Goal: Task Accomplishment & Management: Complete application form

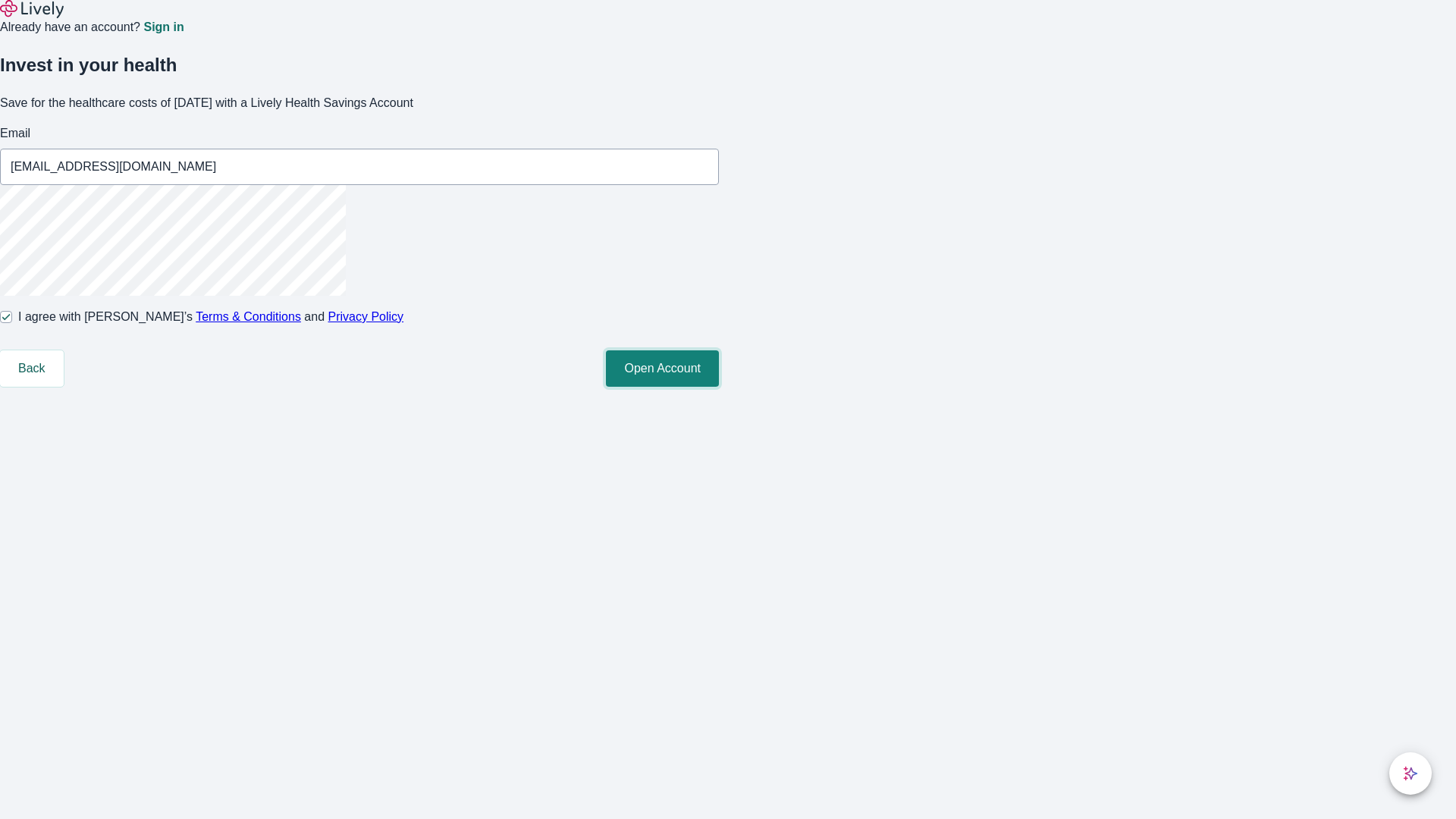
click at [719, 387] on button "Open Account" at bounding box center [662, 368] width 113 height 37
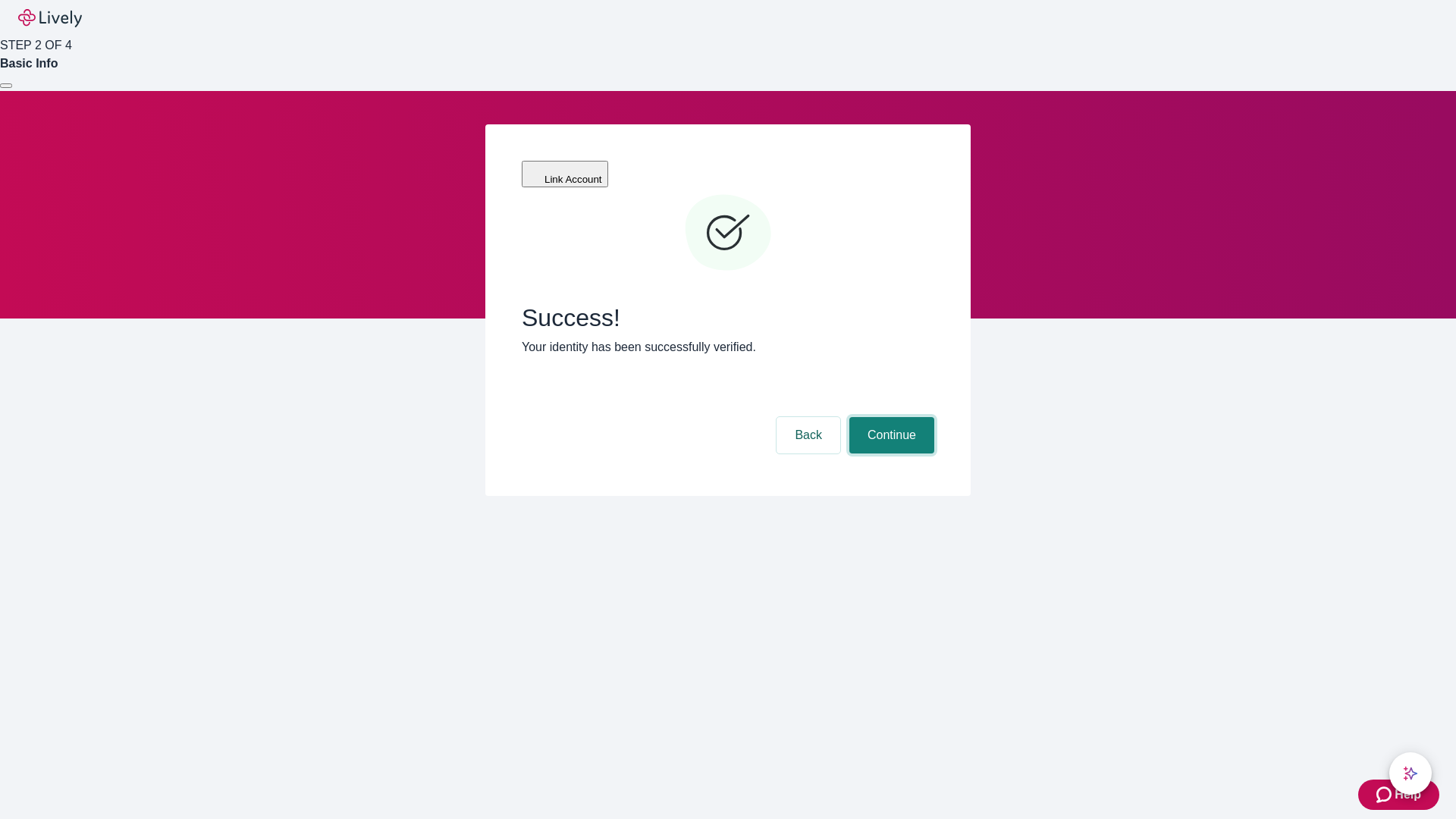
click at [889, 417] on button "Continue" at bounding box center [892, 435] width 85 height 37
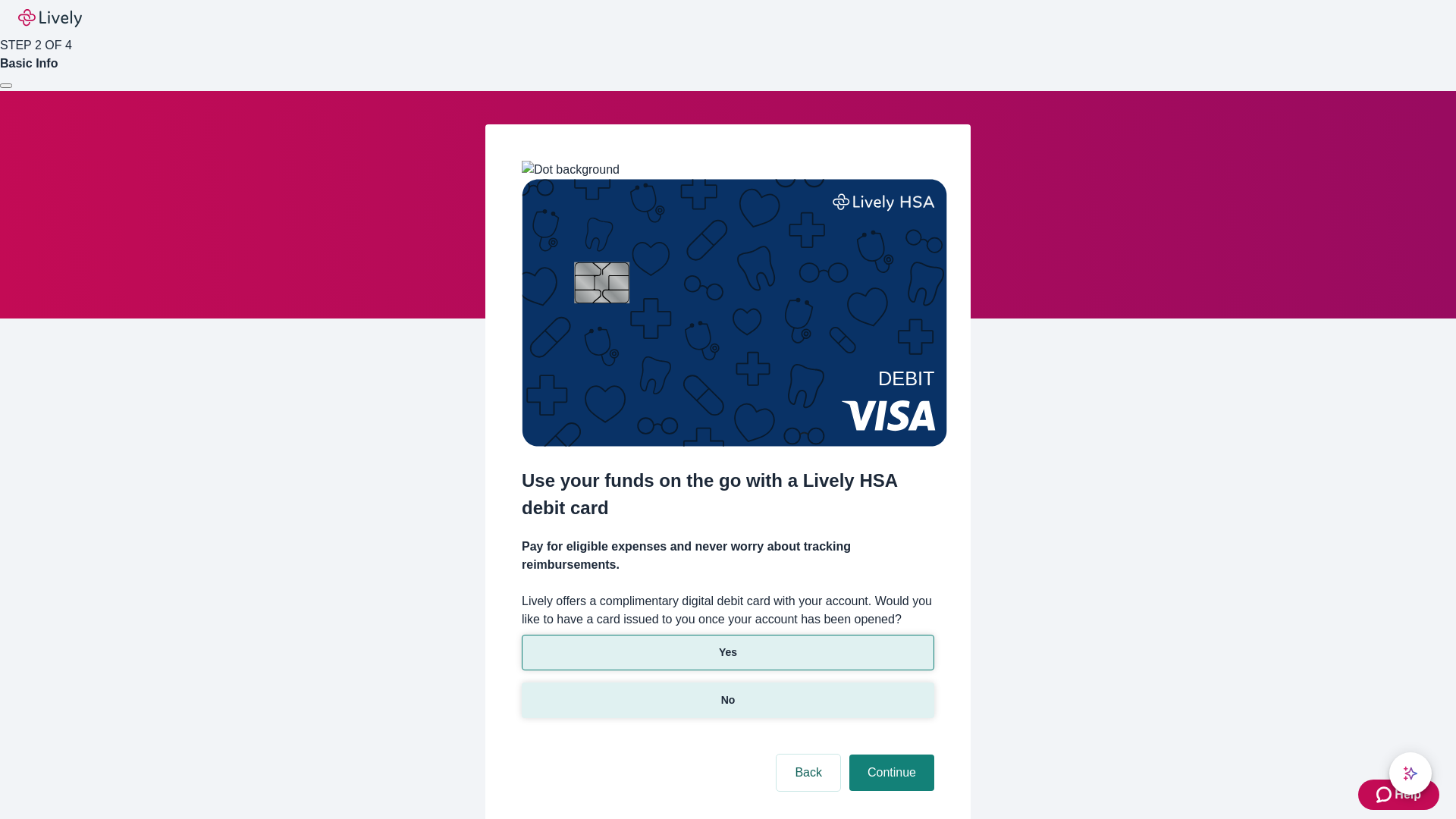
click at [727, 692] on p "No" at bounding box center [729, 700] width 15 height 16
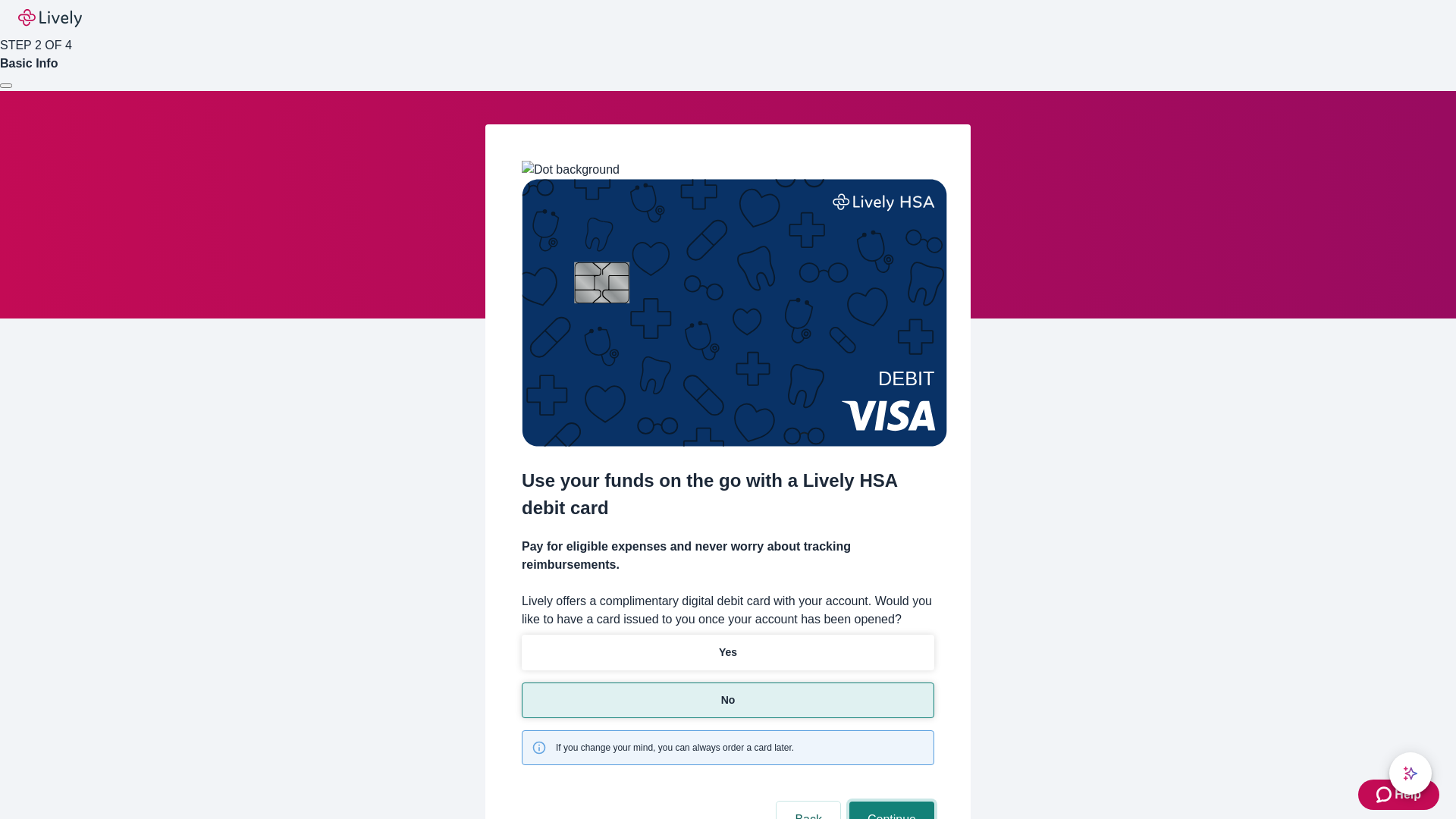
click at [889, 801] on button "Continue" at bounding box center [892, 819] width 85 height 37
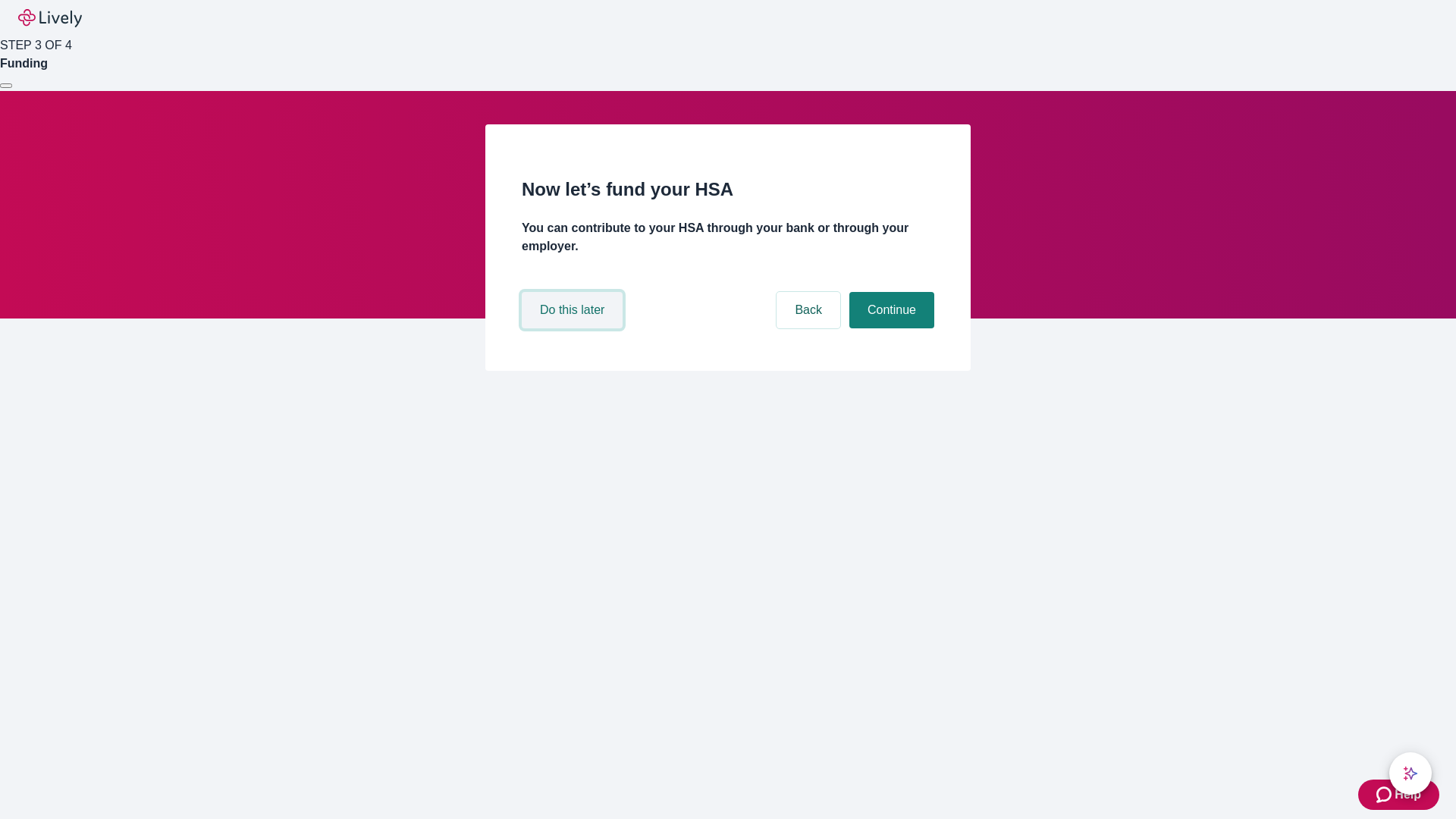
click at [574, 328] on button "Do this later" at bounding box center [572, 309] width 101 height 37
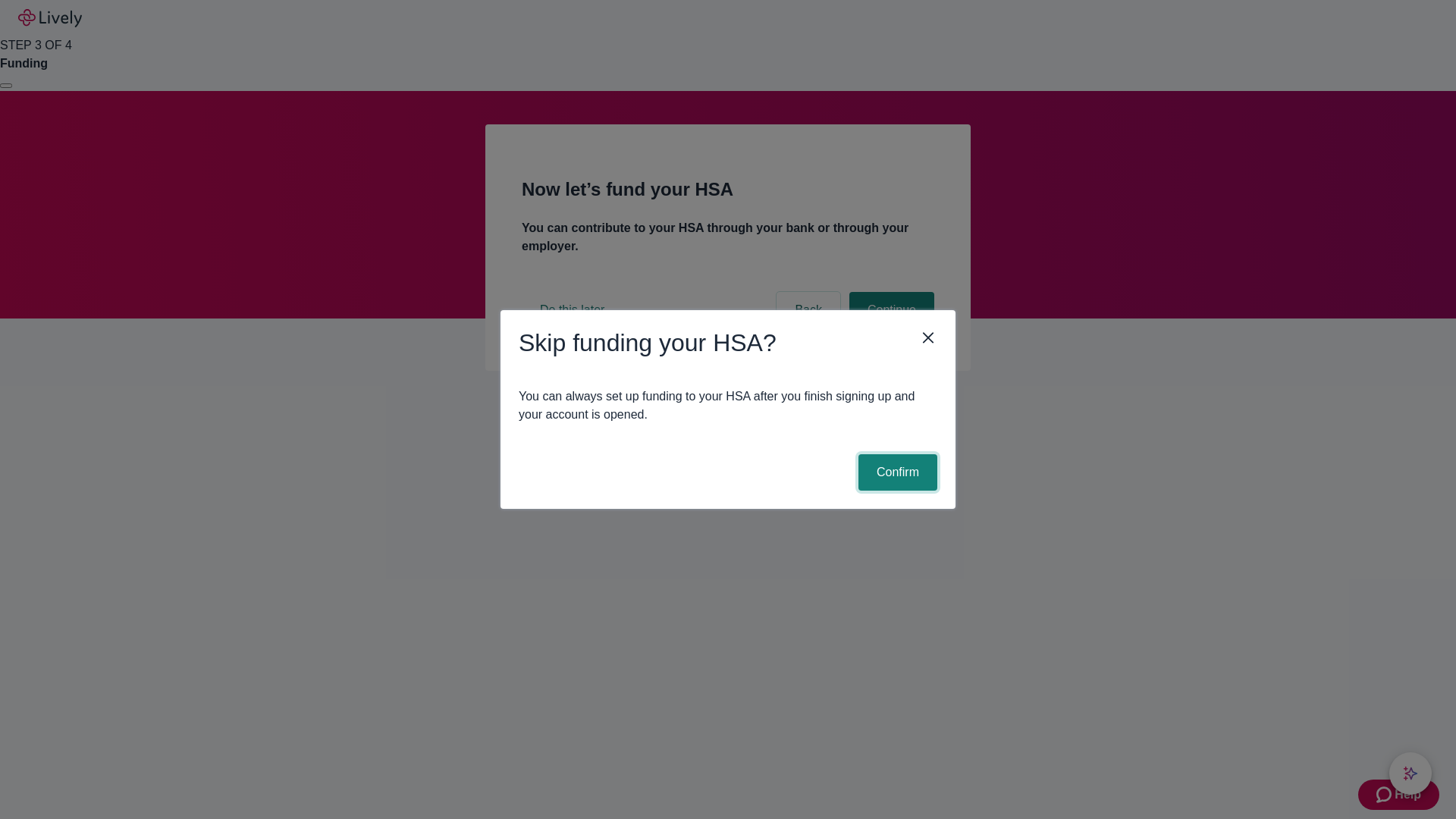
click at [896, 472] on button "Confirm" at bounding box center [897, 472] width 79 height 37
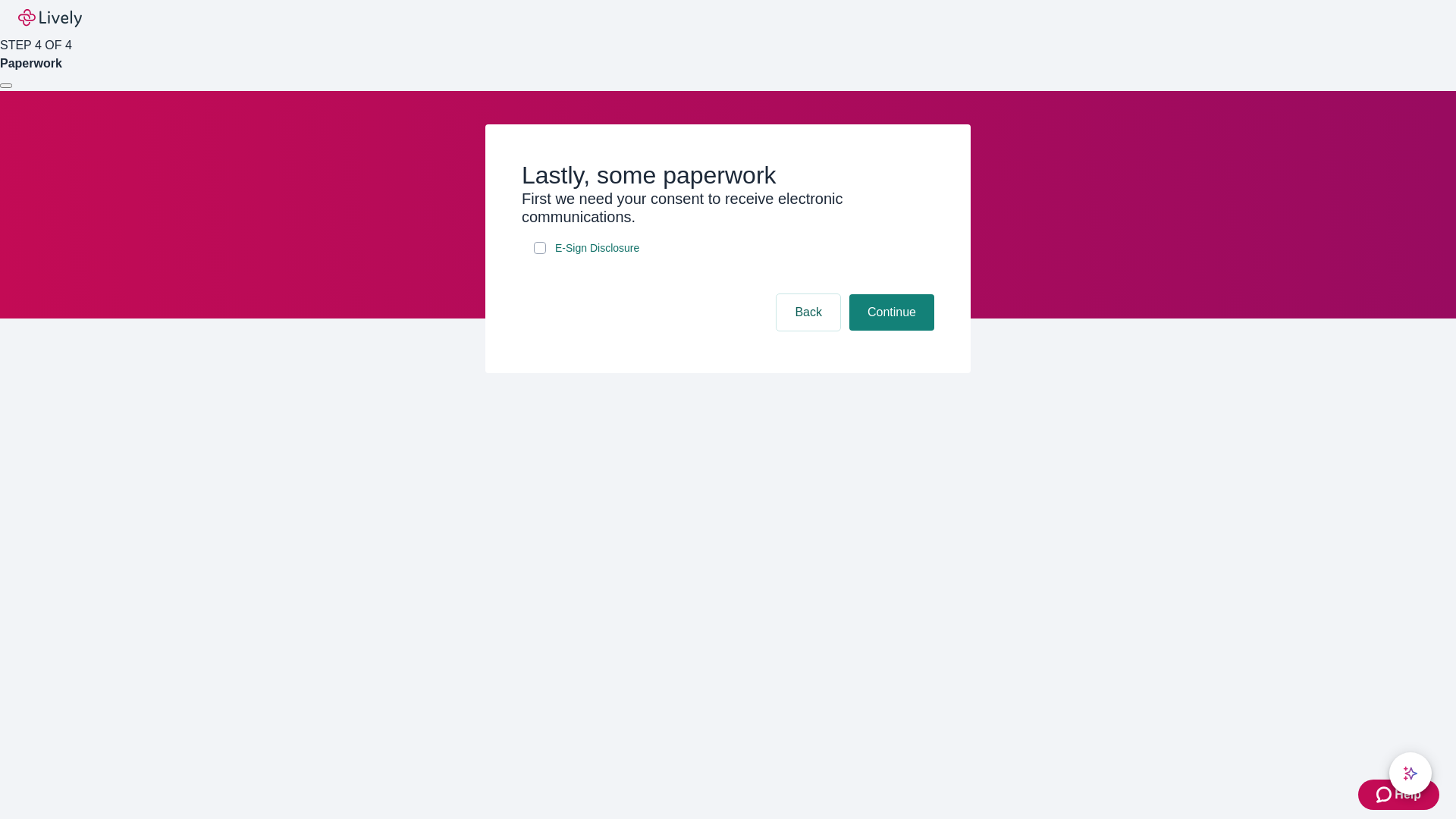
click at [540, 254] on input "E-Sign Disclosure" at bounding box center [540, 247] width 12 height 12
checkbox input "true"
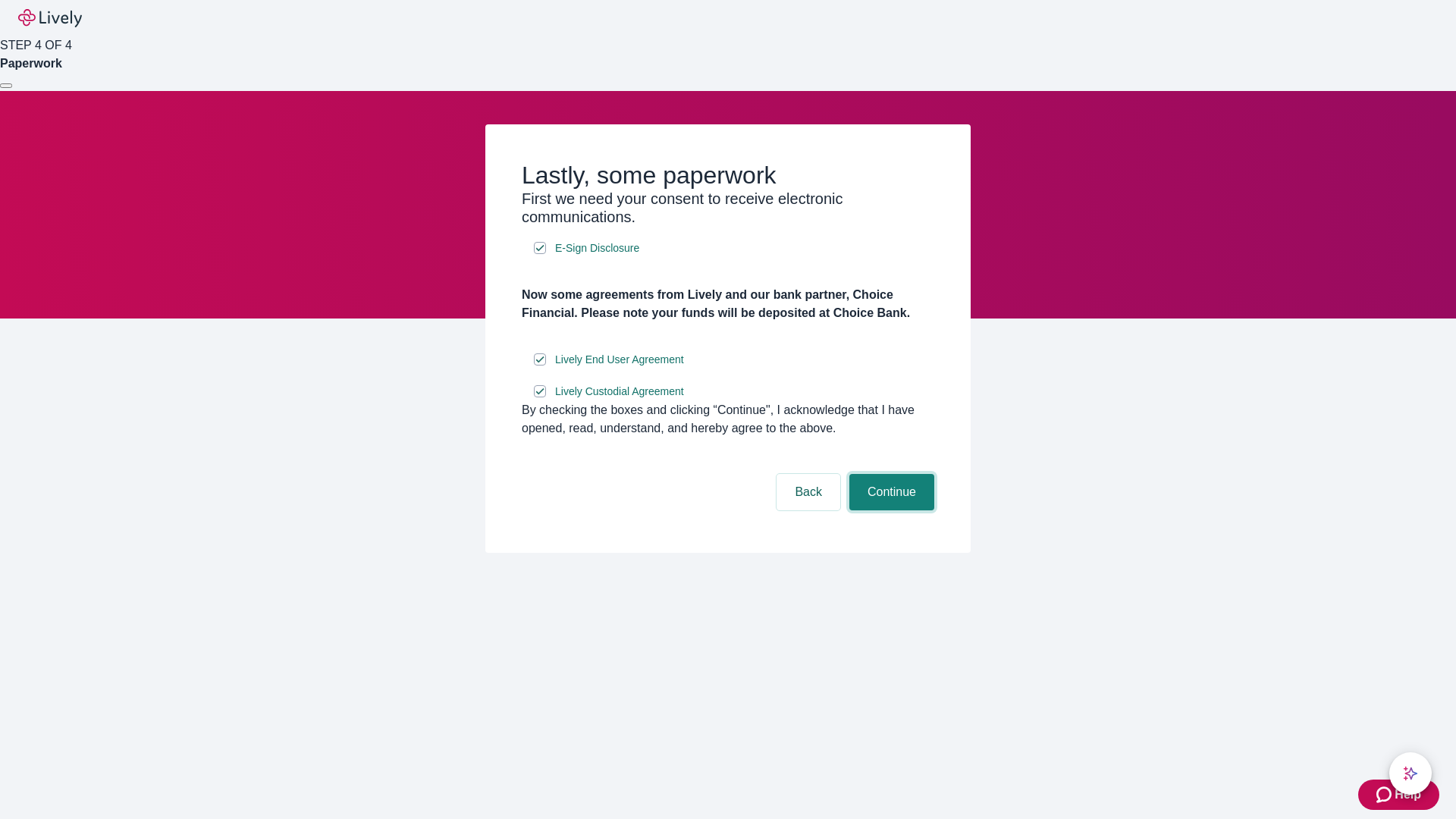
click at [889, 510] on button "Continue" at bounding box center [892, 492] width 85 height 37
